Goal: Transaction & Acquisition: Subscribe to service/newsletter

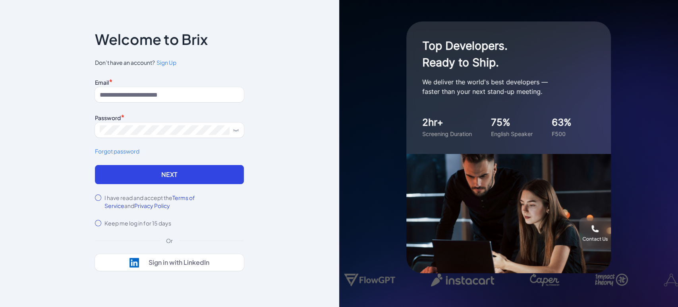
type input "**********"
click at [120, 196] on label "I have read and accept the Terms of Service and Privacy Policy" at bounding box center [174, 202] width 139 height 16
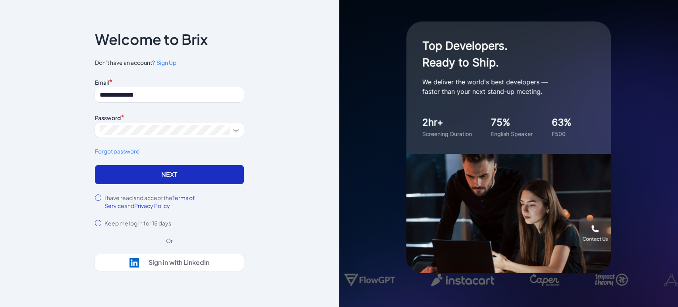
click at [147, 175] on button "Next" at bounding box center [169, 174] width 149 height 19
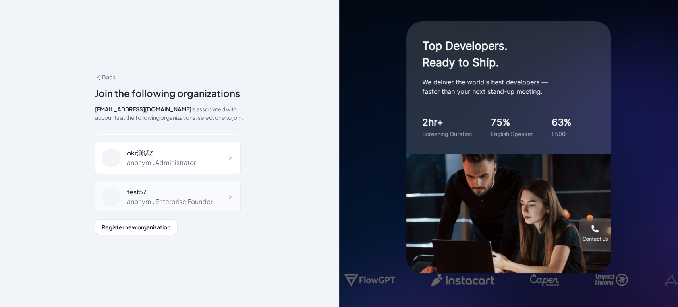
scroll to position [226, 0]
drag, startPoint x: 172, startPoint y: 283, endPoint x: 138, endPoint y: 204, distance: 85.1
click at [138, 204] on div "test579800 anonym , Enterprise Founder" at bounding box center [168, 195] width 146 height 33
click at [138, 197] on div "anonym , Enterprise Founder" at bounding box center [169, 200] width 85 height 10
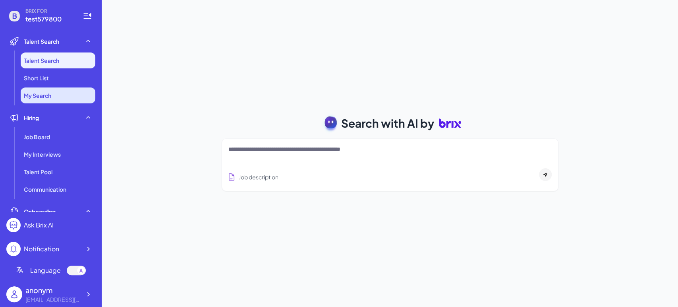
click at [47, 96] on span "My Search" at bounding box center [37, 95] width 27 height 8
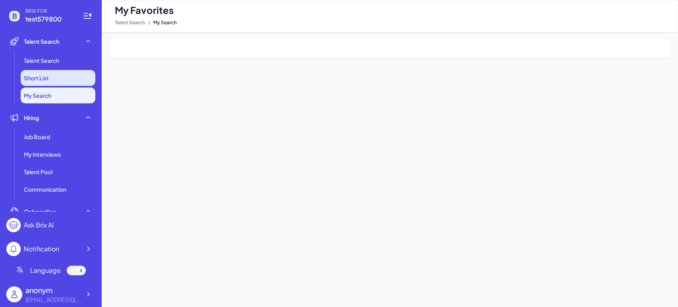
click at [50, 74] on li "Short List" at bounding box center [58, 78] width 75 height 16
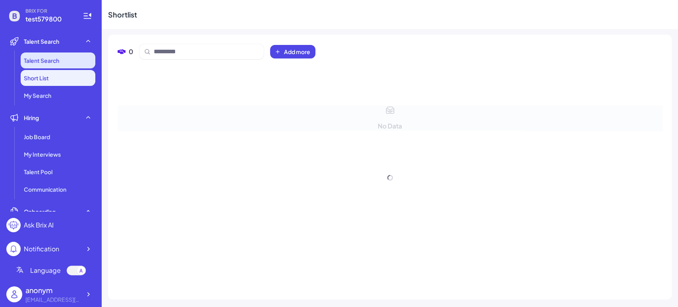
click at [54, 63] on span "Talent Search" at bounding box center [41, 60] width 35 height 8
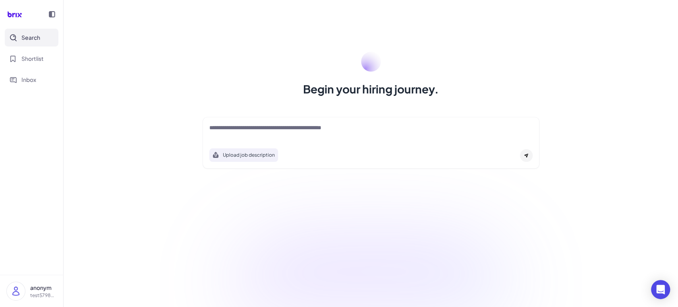
click at [223, 130] on textarea at bounding box center [370, 129] width 323 height 10
click at [156, 182] on div "Begin your hiring journey. Upload job description Job Titles Location Years of …" at bounding box center [371, 153] width 615 height 307
drag, startPoint x: 175, startPoint y: 114, endPoint x: 348, endPoint y: 224, distance: 205.1
click at [348, 224] on div "Begin your hiring journey. Upload job description Job Titles Location Years of …" at bounding box center [371, 153] width 615 height 307
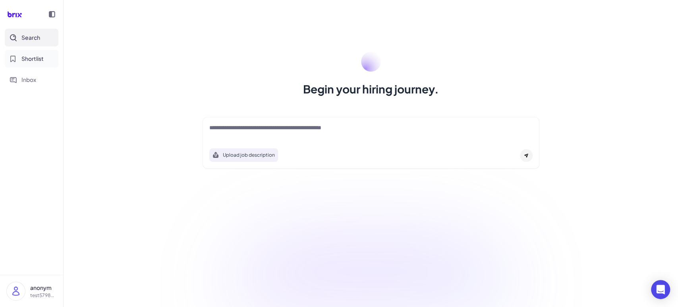
click at [32, 57] on span "Shortlist" at bounding box center [32, 58] width 22 height 8
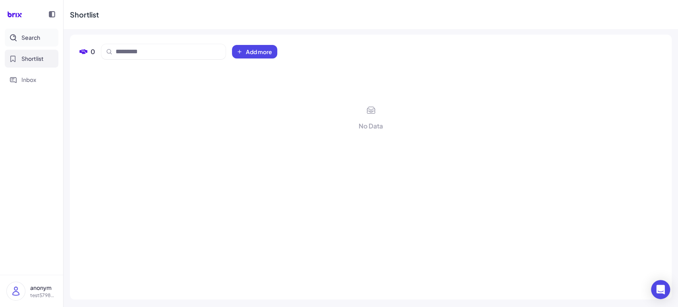
click at [35, 35] on span "Search" at bounding box center [30, 37] width 19 height 8
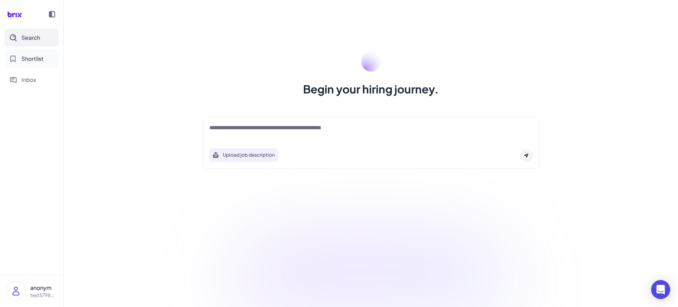
click at [39, 59] on span "Shortlist" at bounding box center [32, 58] width 22 height 8
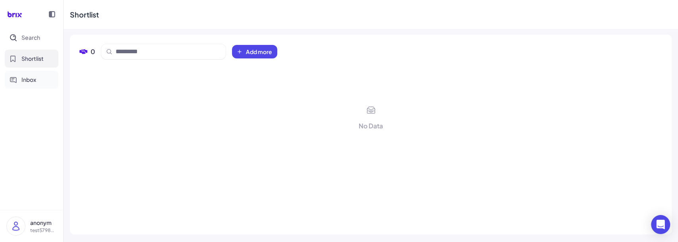
click at [14, 80] on icon "Inbox" at bounding box center [13, 79] width 7 height 7
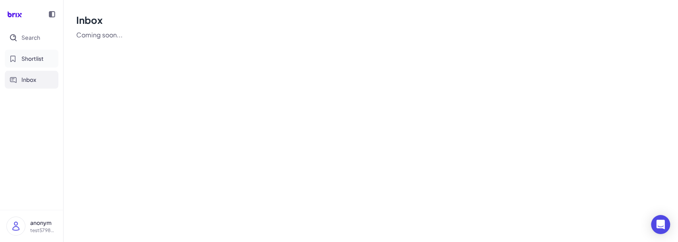
click at [41, 60] on span "Shortlist" at bounding box center [32, 58] width 22 height 8
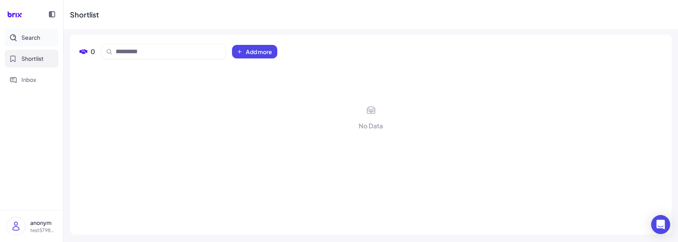
click at [29, 30] on button "Search" at bounding box center [32, 38] width 54 height 18
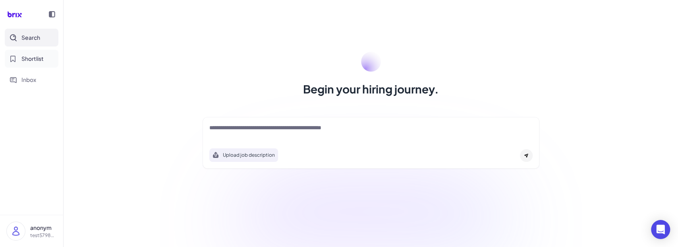
click at [36, 54] on button "Shortlist" at bounding box center [32, 59] width 54 height 18
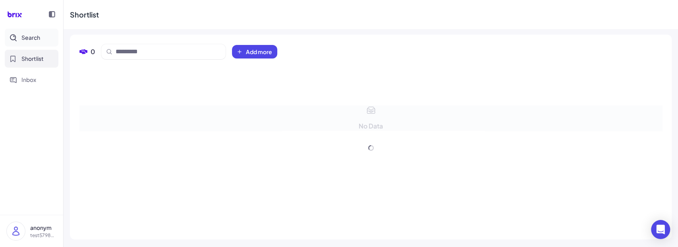
click at [31, 36] on span "Search" at bounding box center [30, 37] width 19 height 8
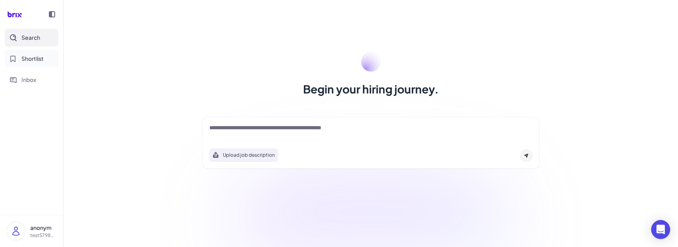
click at [41, 54] on span "Shortlist" at bounding box center [32, 58] width 22 height 8
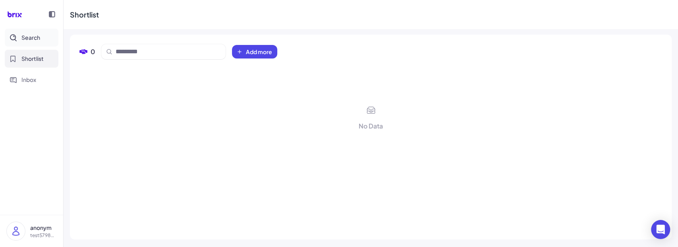
click at [41, 39] on button "Search" at bounding box center [32, 38] width 54 height 18
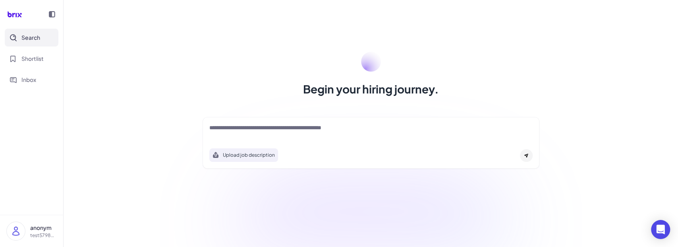
click at [256, 130] on textarea at bounding box center [370, 129] width 323 height 10
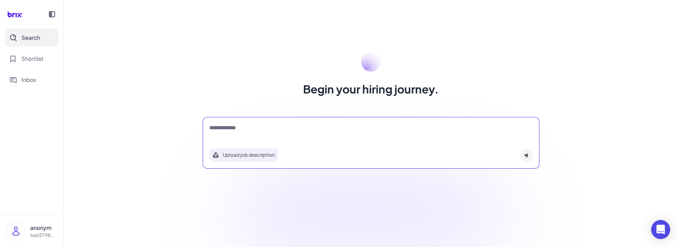
type textarea "**********"
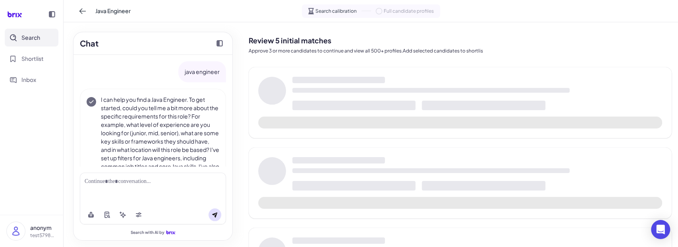
scroll to position [52, 0]
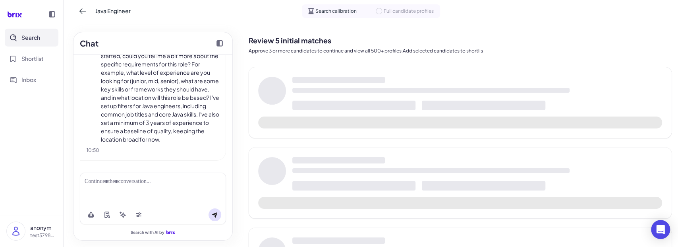
click at [38, 167] on nav "Search Shortlist Inbox" at bounding box center [31, 122] width 63 height 186
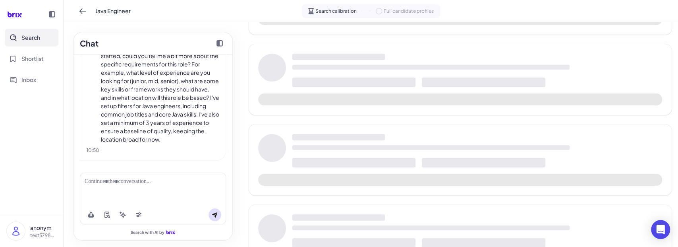
scroll to position [0, 0]
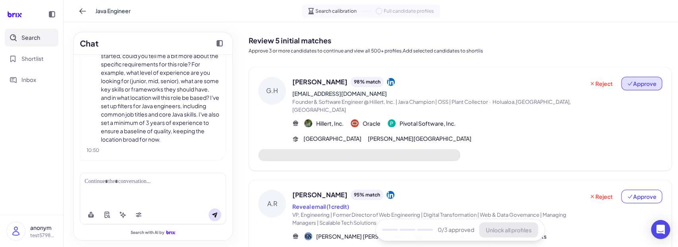
click at [633, 84] on span "Approve" at bounding box center [642, 83] width 30 height 8
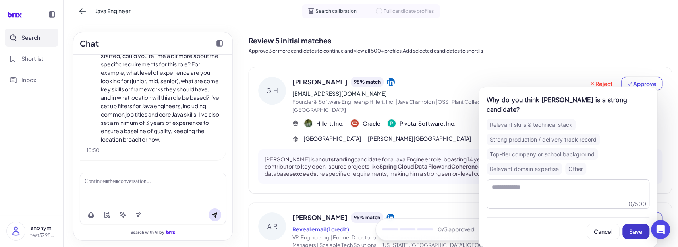
click at [636, 167] on span "Save" at bounding box center [636, 231] width 14 height 7
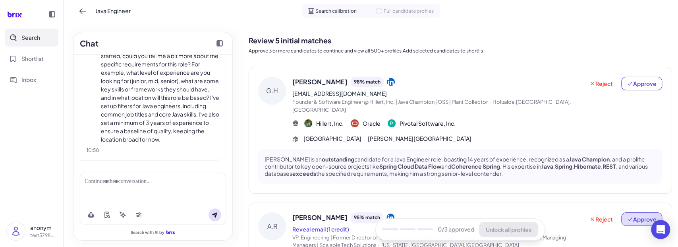
click at [642, 167] on span "Approve" at bounding box center [642, 219] width 30 height 8
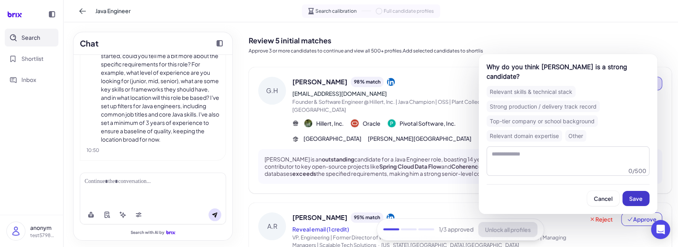
click at [635, 167] on span "Save" at bounding box center [636, 198] width 14 height 7
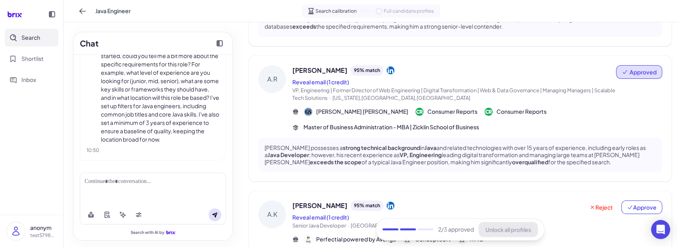
scroll to position [221, 0]
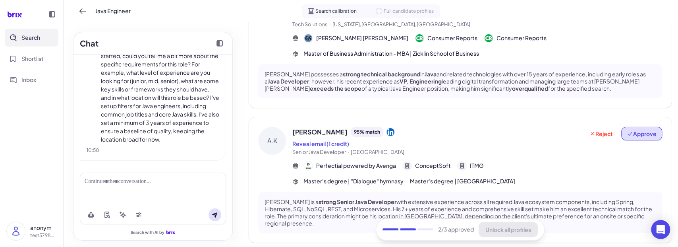
click at [633, 130] on span "Approve" at bounding box center [642, 134] width 30 height 8
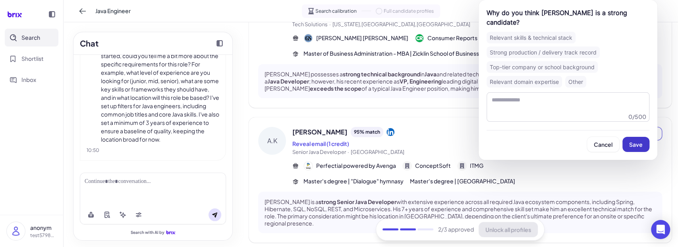
click at [646, 151] on button "Save" at bounding box center [636, 144] width 27 height 15
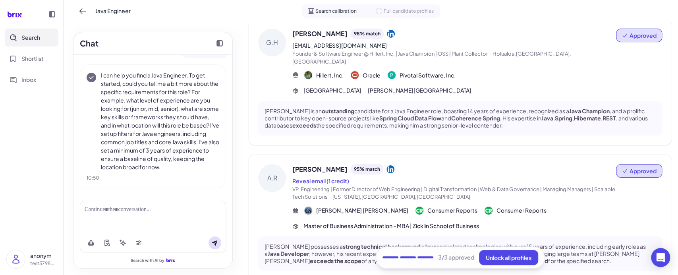
scroll to position [73, 0]
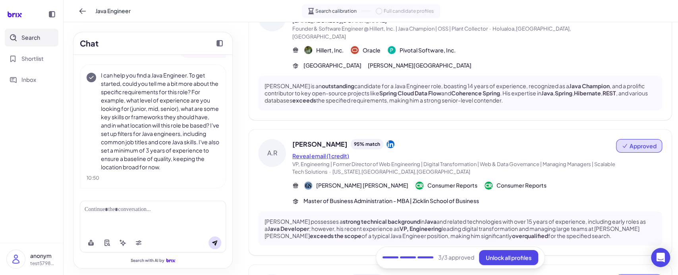
click at [342, 152] on button "Reveal email (1 credit)" at bounding box center [320, 156] width 57 height 8
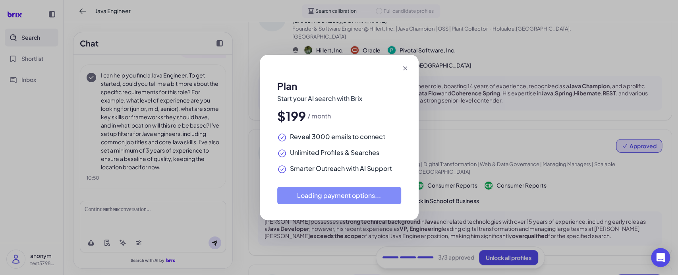
click at [403, 68] on icon at bounding box center [405, 68] width 8 height 8
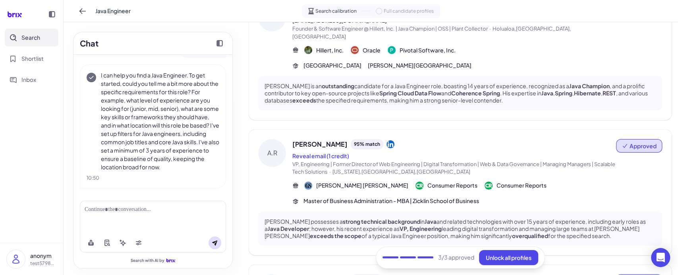
scroll to position [221, 0]
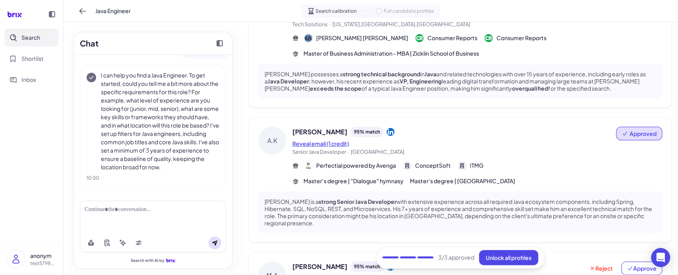
click at [343, 139] on button "Reveal email (1 credit)" at bounding box center [320, 143] width 57 height 8
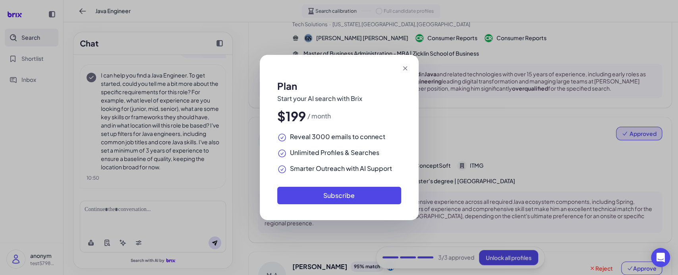
click at [409, 71] on div at bounding box center [339, 68] width 159 height 27
click at [352, 167] on button "Subscribe" at bounding box center [339, 195] width 124 height 17
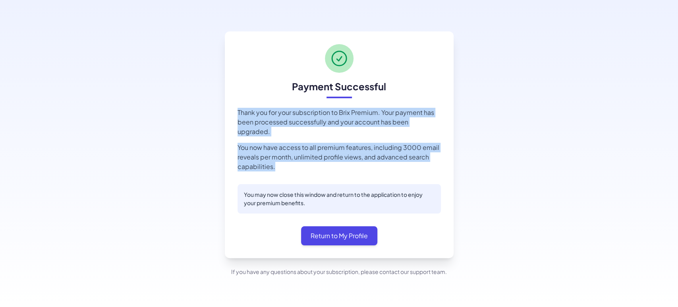
drag, startPoint x: 316, startPoint y: 166, endPoint x: 234, endPoint y: 110, distance: 99.3
click at [234, 110] on div "Payment Successful Thank you for your subscription to Brix Premium. Your paymen…" at bounding box center [339, 144] width 229 height 226
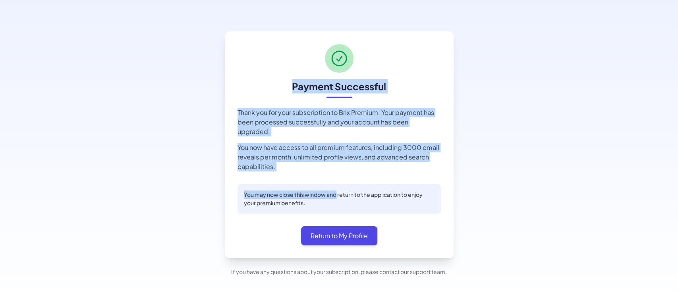
drag, startPoint x: 246, startPoint y: 95, endPoint x: 338, endPoint y: 168, distance: 117.2
click at [338, 168] on div "Payment Successful Thank you for your subscription to Brix Premium. Your paymen…" at bounding box center [339, 144] width 229 height 226
click at [339, 168] on div "Payment Successful Thank you for your subscription to Brix Premium. Your paymen…" at bounding box center [339, 144] width 229 height 226
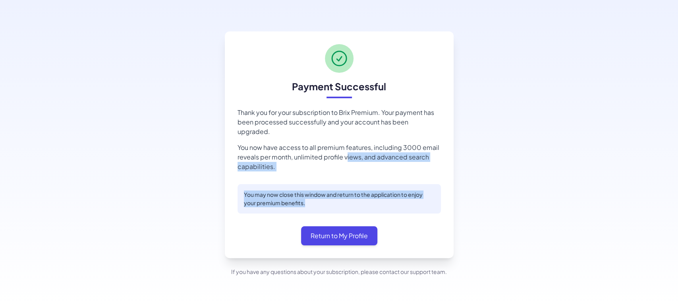
drag, startPoint x: 352, startPoint y: 164, endPoint x: 393, endPoint y: 199, distance: 54.1
click at [393, 199] on div "Payment Successful Thank you for your subscription to Brix Premium. Your paymen…" at bounding box center [339, 144] width 229 height 226
click at [393, 199] on p "You may now close this window and return to the application to enjoy your premi…" at bounding box center [339, 198] width 191 height 17
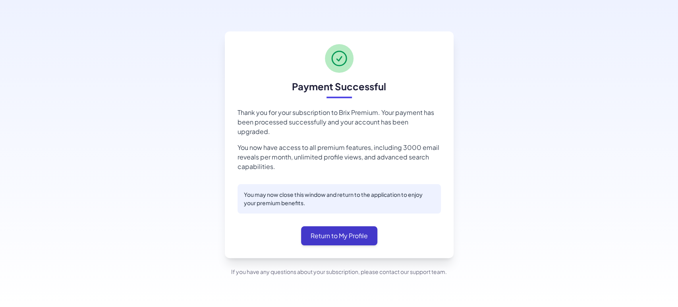
click at [347, 230] on button "Return to My Profile" at bounding box center [339, 235] width 76 height 19
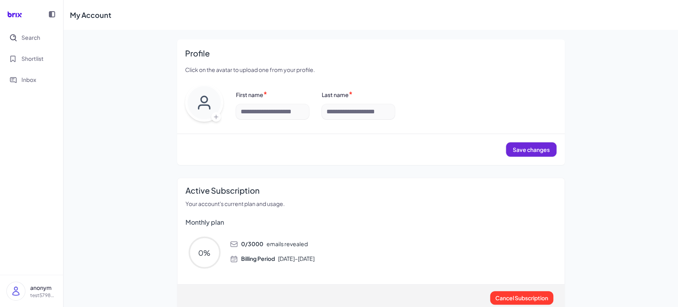
scroll to position [73, 0]
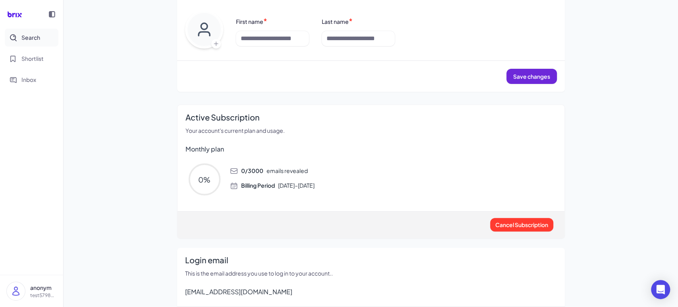
click at [31, 41] on span "Search" at bounding box center [30, 37] width 19 height 8
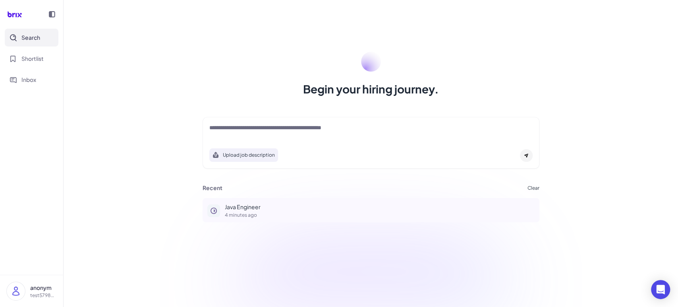
click at [254, 209] on p "Java Engineer" at bounding box center [380, 207] width 310 height 8
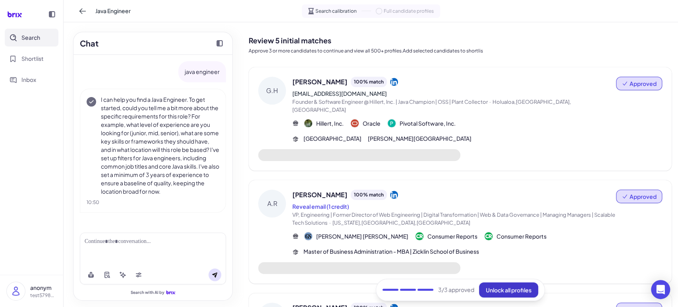
click at [499, 289] on span "Unlock all profiles" at bounding box center [509, 289] width 46 height 7
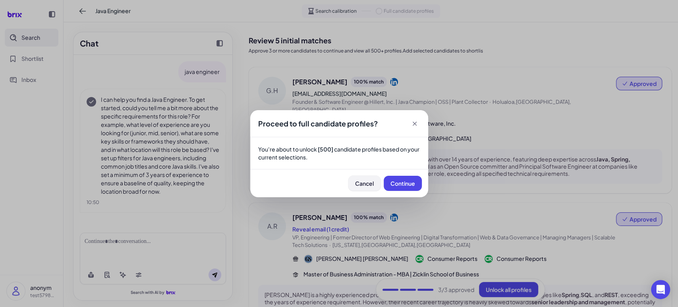
click at [372, 187] on button "Cancel" at bounding box center [364, 183] width 32 height 15
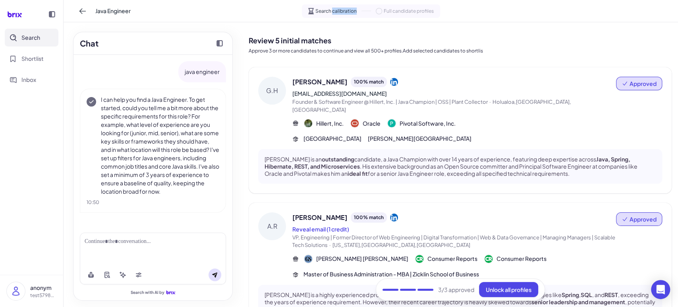
drag, startPoint x: 357, startPoint y: 12, endPoint x: 333, endPoint y: 11, distance: 23.5
click at [333, 11] on div "Search calibration Full candidate profiles" at bounding box center [371, 11] width 138 height 14
copy span "calibration"
drag, startPoint x: 382, startPoint y: 10, endPoint x: 459, endPoint y: 17, distance: 76.7
click at [459, 17] on div "Java Engineer Search calibration Full candidate profiles" at bounding box center [371, 11] width 615 height 22
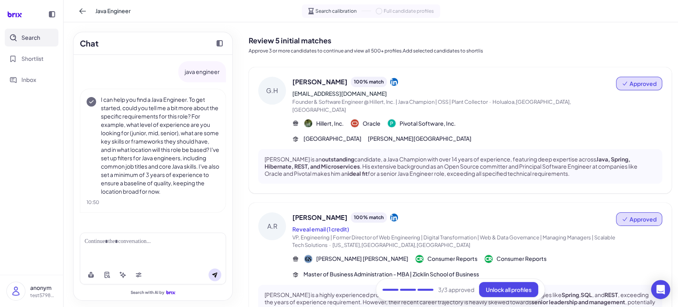
click at [437, 6] on div "Search calibration Full candidate profiles" at bounding box center [371, 11] width 138 height 14
drag, startPoint x: 436, startPoint y: 9, endPoint x: 383, endPoint y: 9, distance: 52.1
click at [383, 9] on div "Search calibration Full candidate profiles" at bounding box center [371, 11] width 138 height 14
copy span "Full candidate profiles"
click at [332, 225] on button "Reveal email (1 credit)" at bounding box center [320, 229] width 57 height 8
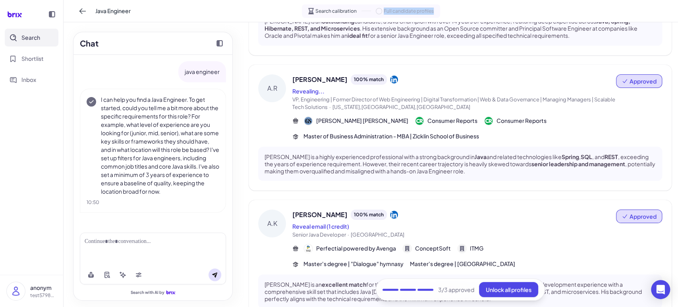
scroll to position [221, 0]
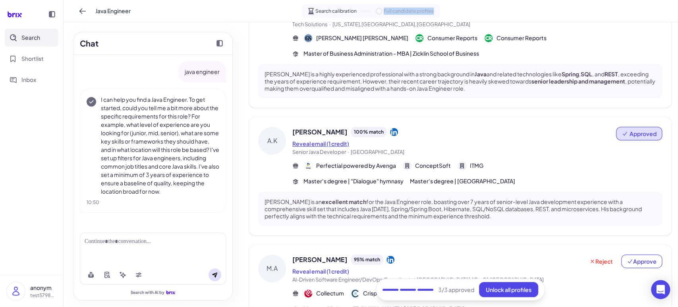
click at [328, 139] on button "Reveal email (1 credit)" at bounding box center [320, 143] width 57 height 8
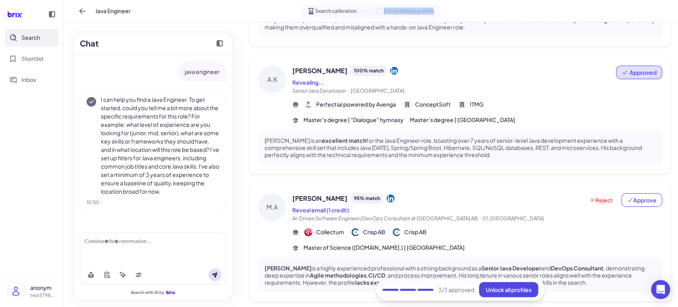
scroll to position [294, 0]
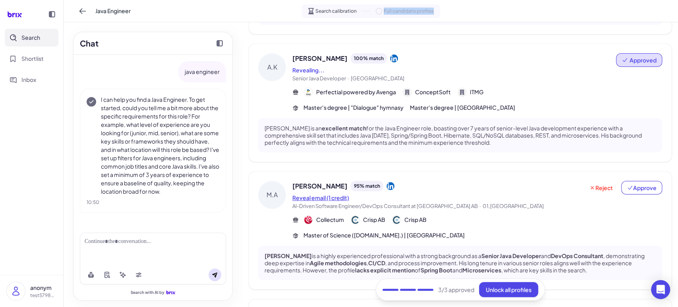
click at [334, 194] on button "Reveal email (1 credit)" at bounding box center [320, 198] width 57 height 8
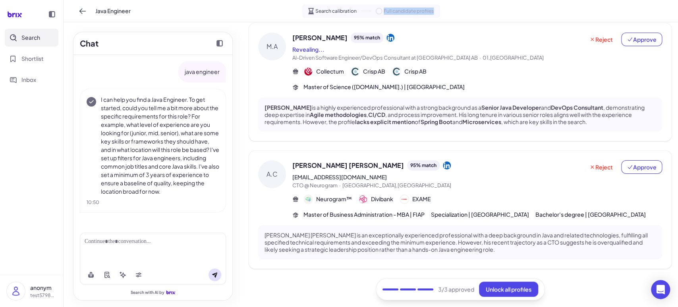
scroll to position [450, 0]
click at [510, 290] on span "Unlock all profiles" at bounding box center [509, 289] width 46 height 7
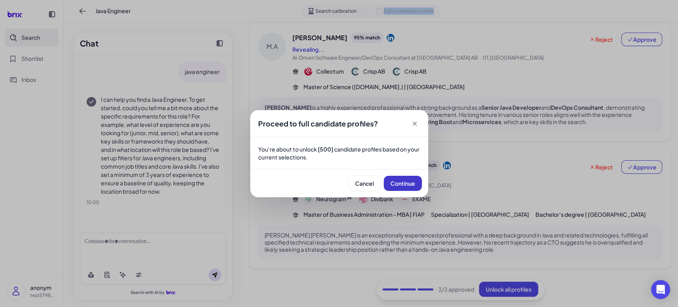
click at [401, 183] on span "Continue" at bounding box center [403, 183] width 25 height 7
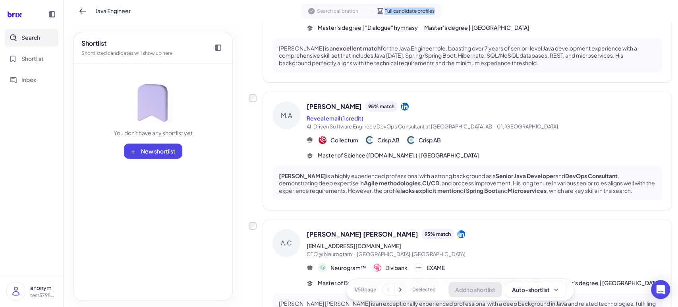
scroll to position [588, 0]
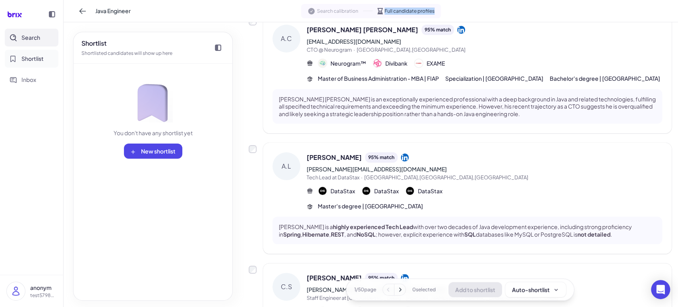
click at [47, 61] on button "Shortlist" at bounding box center [32, 59] width 54 height 18
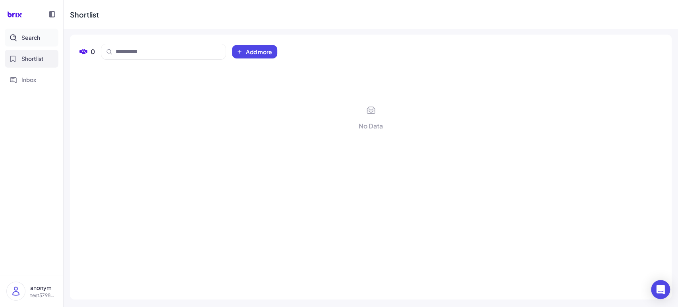
click at [33, 40] on span "Search" at bounding box center [30, 37] width 19 height 8
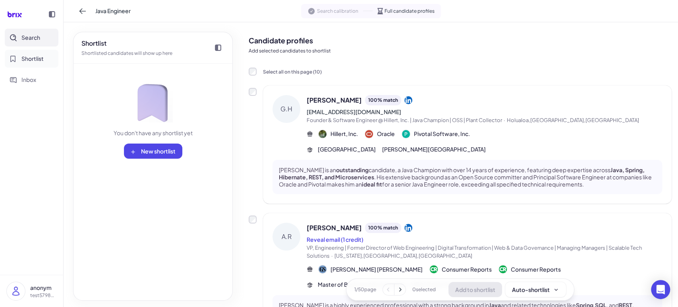
click at [27, 58] on span "Shortlist" at bounding box center [32, 58] width 22 height 8
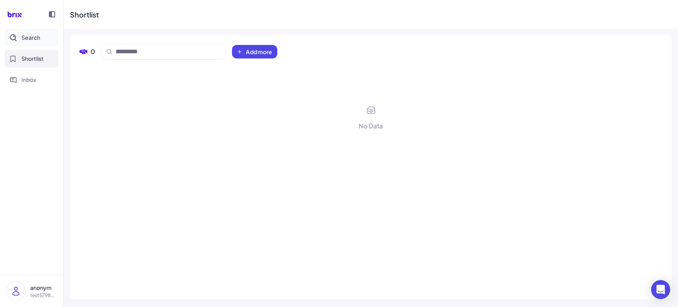
click at [28, 34] on span "Search" at bounding box center [30, 37] width 19 height 8
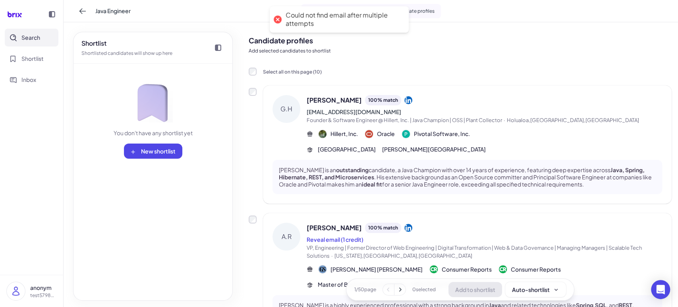
click at [35, 47] on div "Search Shortlist Inbox" at bounding box center [31, 59] width 63 height 60
click at [33, 54] on button "Shortlist" at bounding box center [32, 59] width 54 height 18
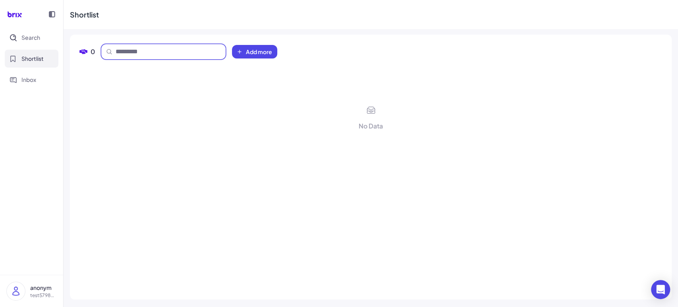
click at [181, 55] on input at bounding box center [168, 52] width 105 height 10
click at [38, 76] on button "Inbox" at bounding box center [32, 80] width 54 height 18
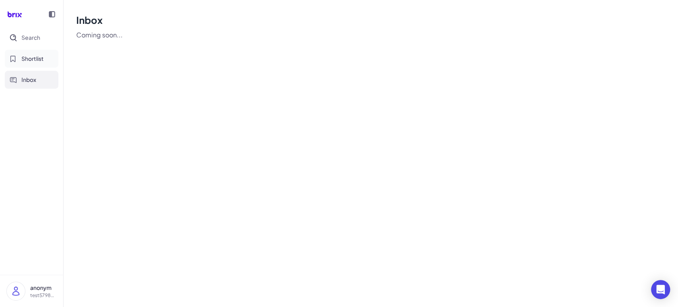
click at [38, 61] on span "Shortlist" at bounding box center [32, 58] width 22 height 8
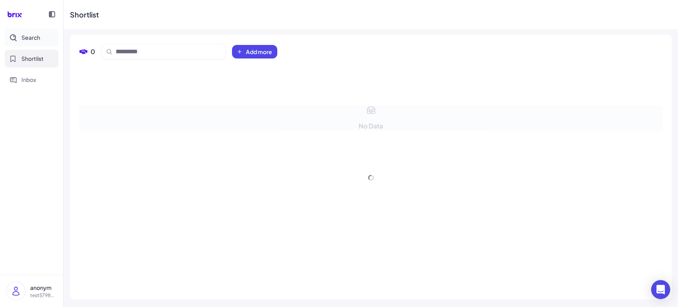
click at [38, 34] on span "Search" at bounding box center [30, 37] width 19 height 8
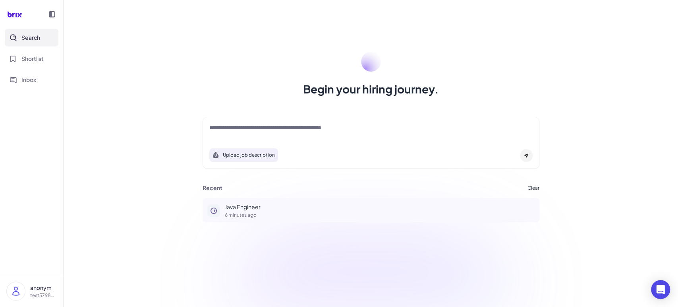
click at [251, 206] on p "Java Engineer" at bounding box center [380, 207] width 310 height 8
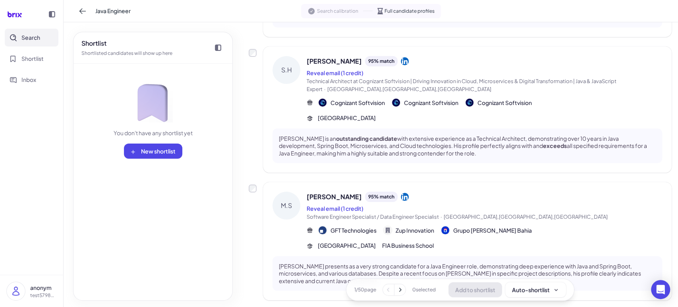
scroll to position [1122, 0]
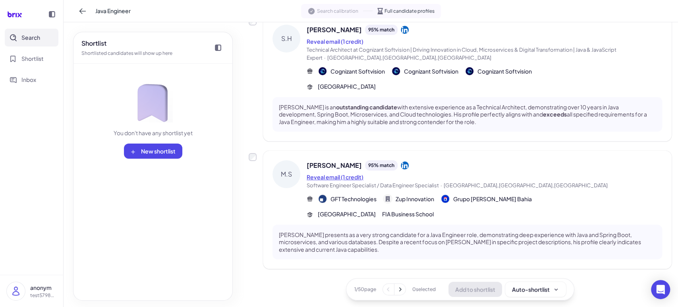
click at [349, 178] on button "Reveal email (1 credit)" at bounding box center [335, 177] width 57 height 8
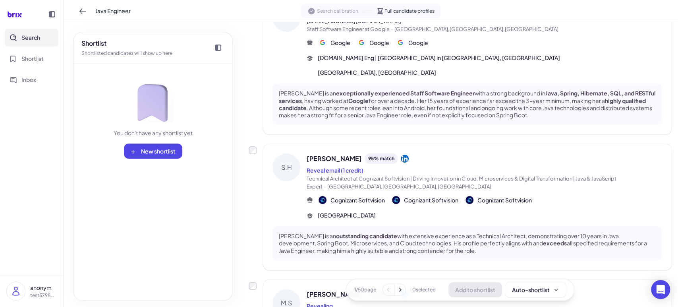
scroll to position [974, 0]
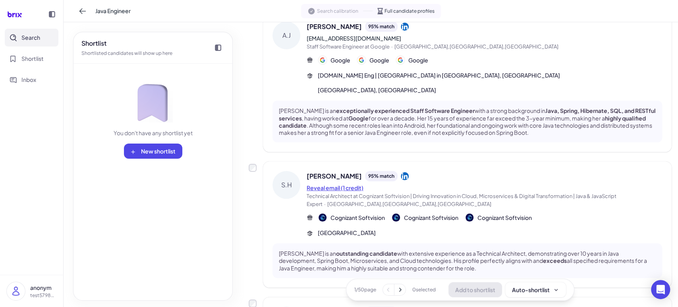
click at [342, 186] on button "Reveal email (1 credit)" at bounding box center [335, 188] width 57 height 8
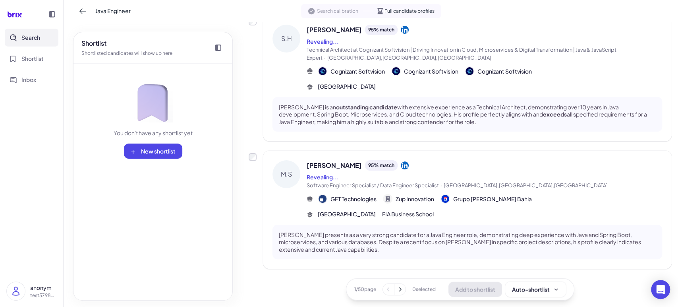
click at [401, 290] on button at bounding box center [400, 289] width 11 height 11
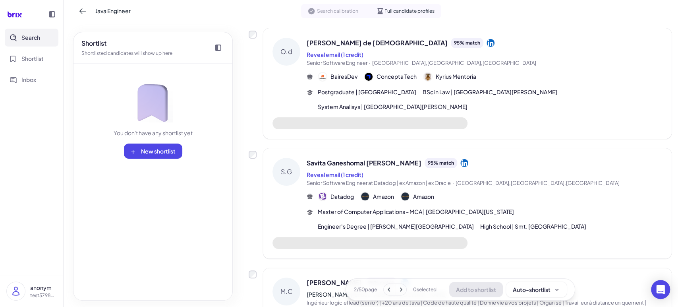
scroll to position [0, 0]
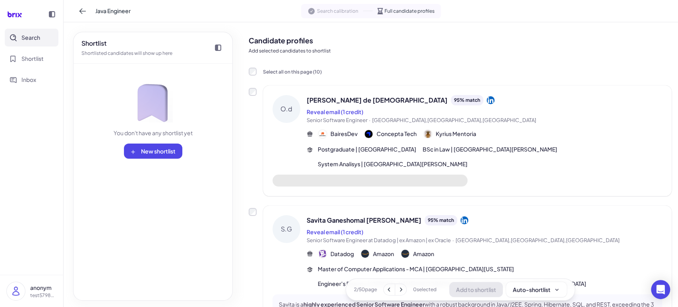
click at [346, 111] on button "Reveal email (1 credit)" at bounding box center [335, 112] width 57 height 8
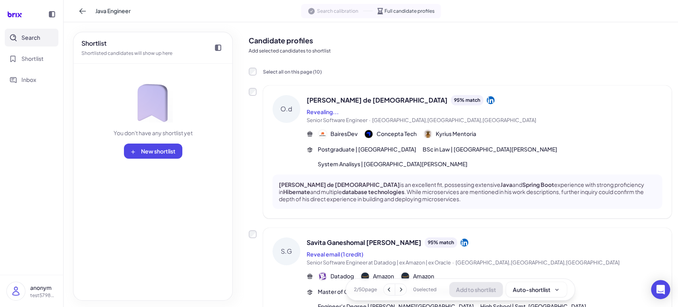
scroll to position [73, 0]
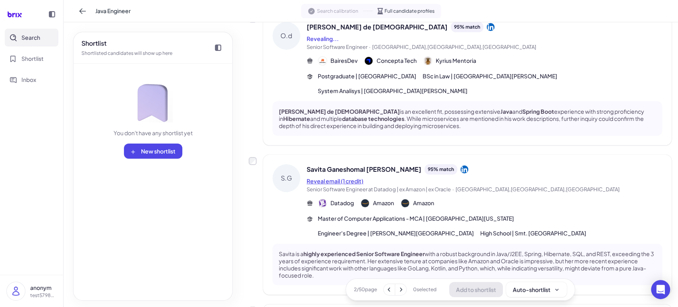
click at [345, 180] on button "Reveal email (1 credit)" at bounding box center [335, 181] width 57 height 8
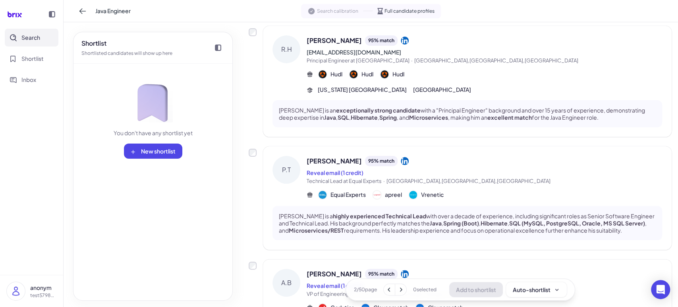
scroll to position [515, 0]
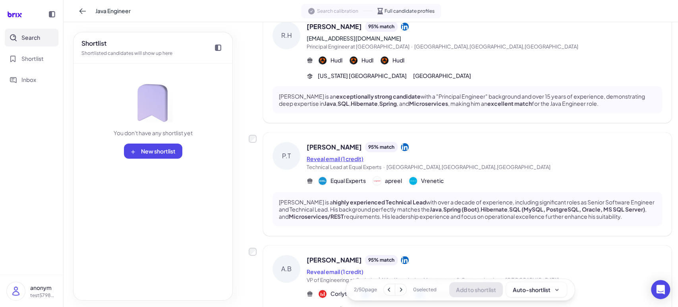
click at [343, 158] on button "Reveal email (1 credit)" at bounding box center [335, 159] width 57 height 8
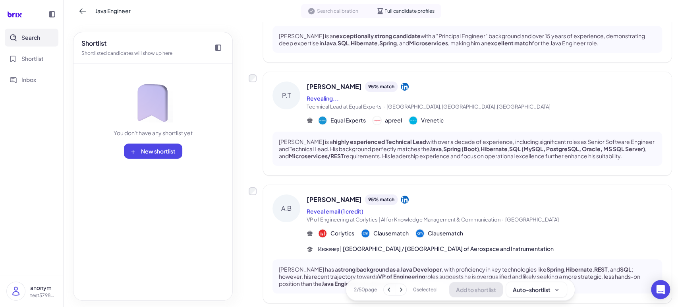
scroll to position [662, 0]
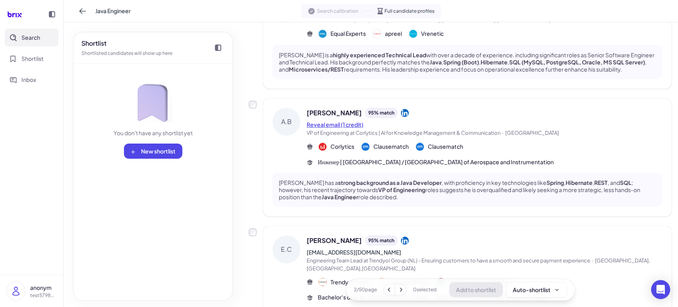
click at [339, 125] on button "Reveal email (1 credit)" at bounding box center [335, 124] width 57 height 8
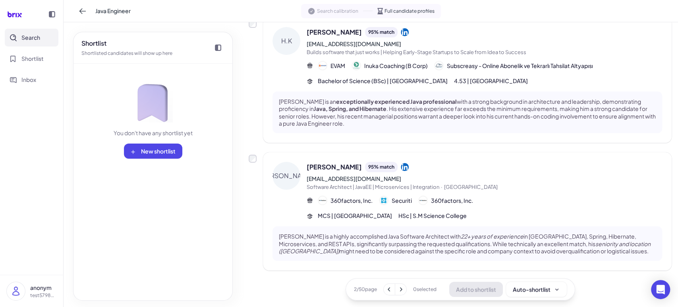
scroll to position [1138, 0]
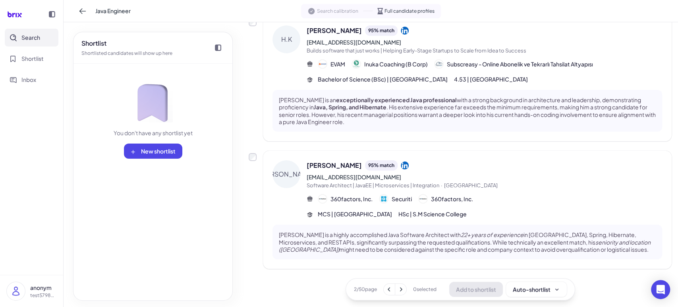
click at [397, 286] on icon at bounding box center [401, 289] width 8 height 8
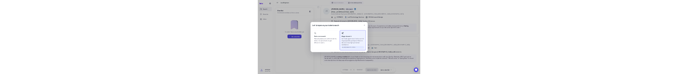
scroll to position [1137, 0]
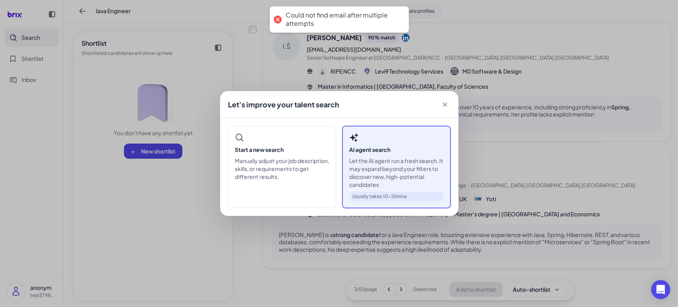
click at [406, 174] on p "Let the AI agent run a fresh search. It may expand beyond your filters to disco…" at bounding box center [396, 173] width 95 height 32
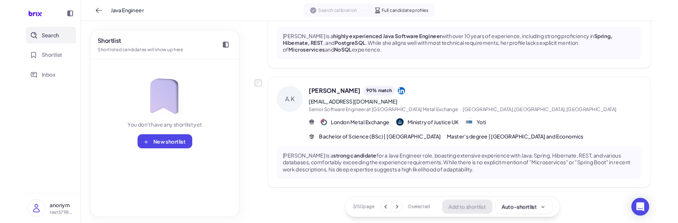
scroll to position [1206, 0]
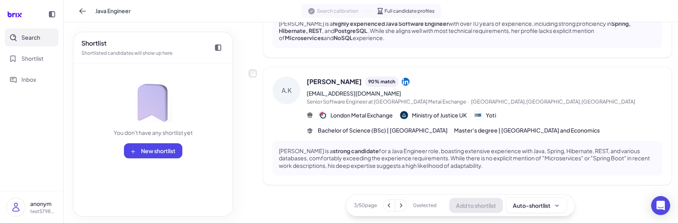
click at [399, 203] on icon at bounding box center [401, 206] width 8 height 8
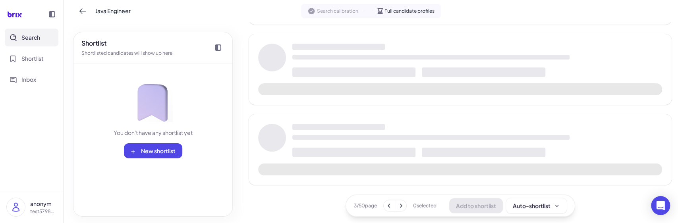
scroll to position [693, 0]
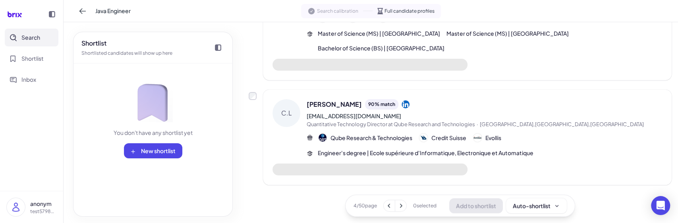
click at [399, 203] on icon at bounding box center [401, 206] width 8 height 8
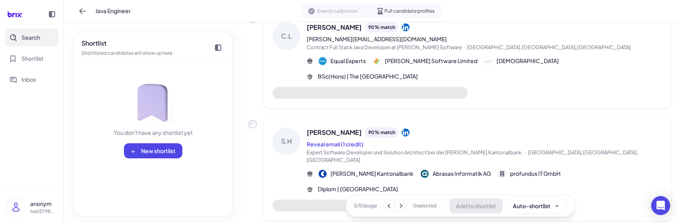
click at [397, 209] on icon at bounding box center [401, 206] width 8 height 8
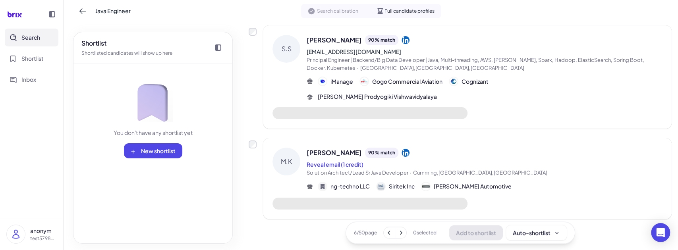
scroll to position [916, 0]
click at [353, 161] on button "Reveal email (1 credit)" at bounding box center [335, 165] width 57 height 8
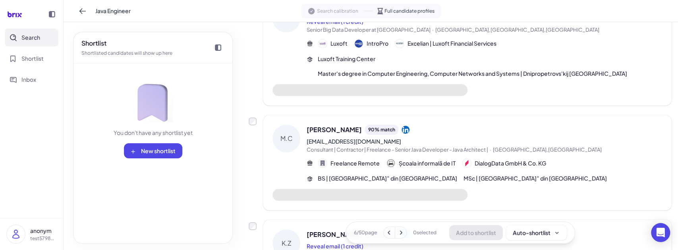
scroll to position [0, 0]
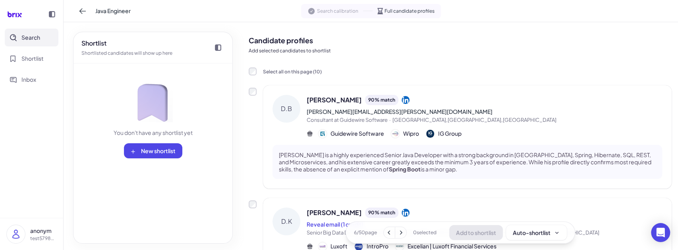
click at [400, 232] on icon at bounding box center [401, 233] width 8 height 8
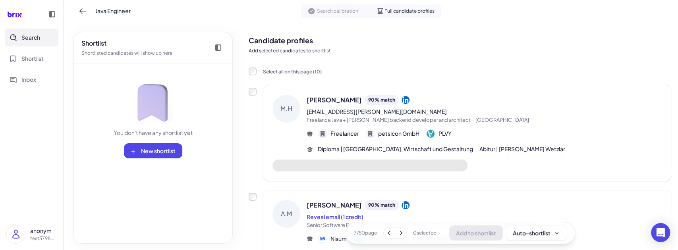
click at [399, 232] on icon at bounding box center [401, 233] width 8 height 8
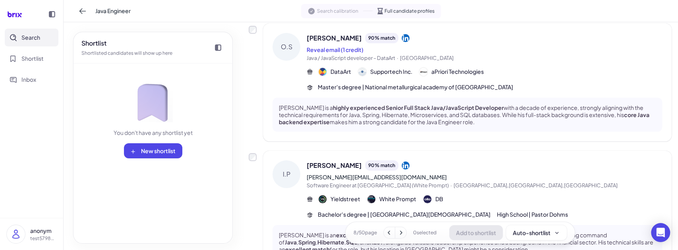
scroll to position [588, 0]
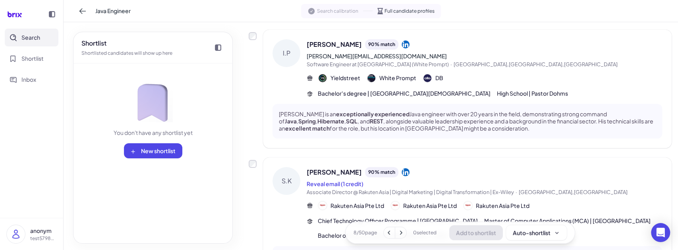
click at [39, 41] on span "Search" at bounding box center [30, 37] width 19 height 8
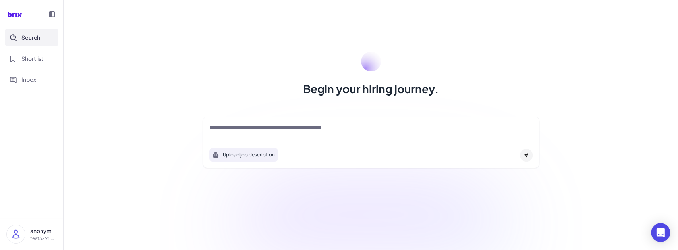
click at [270, 130] on textarea at bounding box center [370, 129] width 323 height 10
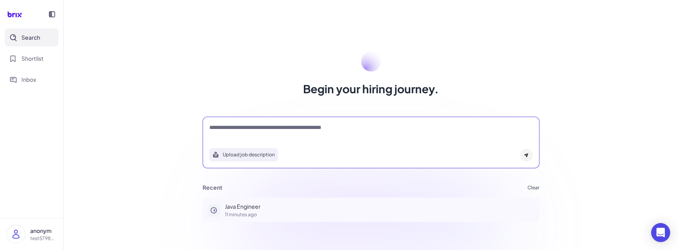
click at [238, 211] on div "Java Engineer 11 minutes ago" at bounding box center [380, 210] width 310 height 15
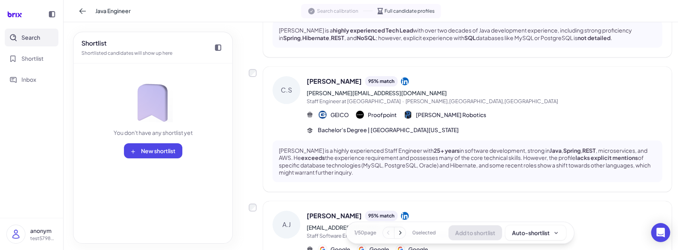
scroll to position [883, 0]
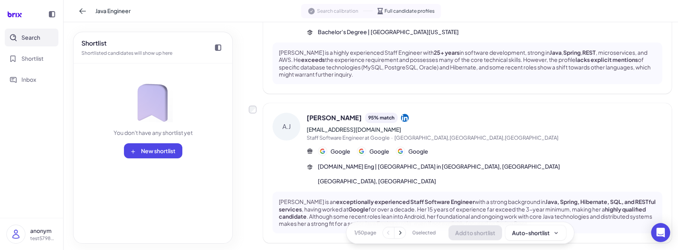
click at [397, 232] on icon at bounding box center [400, 233] width 8 height 8
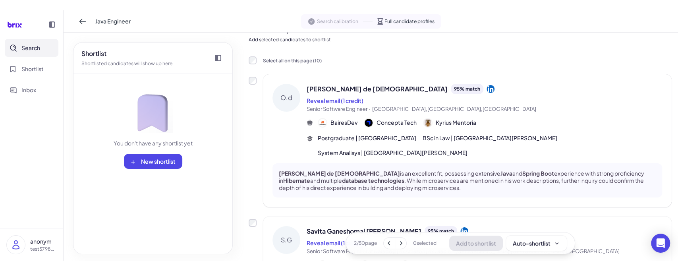
scroll to position [0, 0]
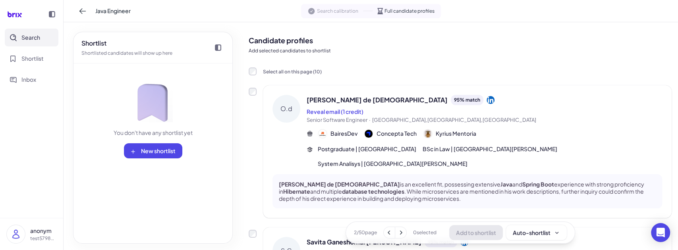
click at [400, 231] on icon at bounding box center [401, 233] width 8 height 8
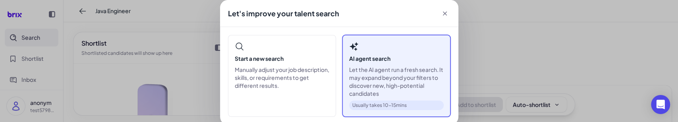
click at [383, 78] on p "Let the AI agent run a fresh search. It may expand beyond your filters to disco…" at bounding box center [396, 82] width 95 height 32
